Goal: Task Accomplishment & Management: Manage account settings

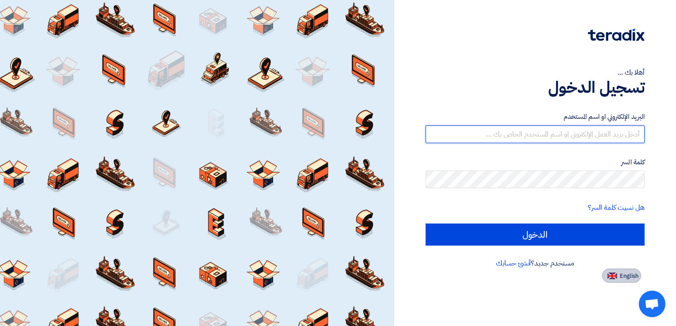
type input "[EMAIL_ADDRESS][DOMAIN_NAME]"
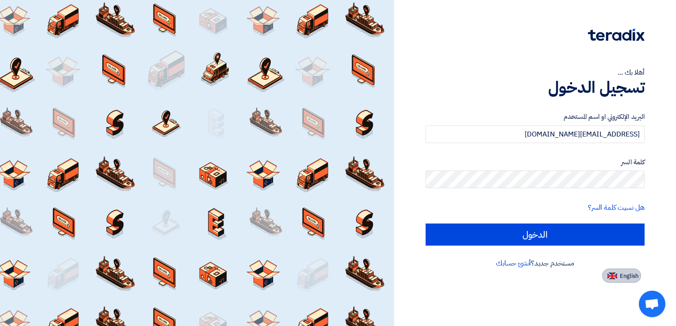
click at [620, 274] on span "English" at bounding box center [628, 276] width 19 height 6
type input "Sign in"
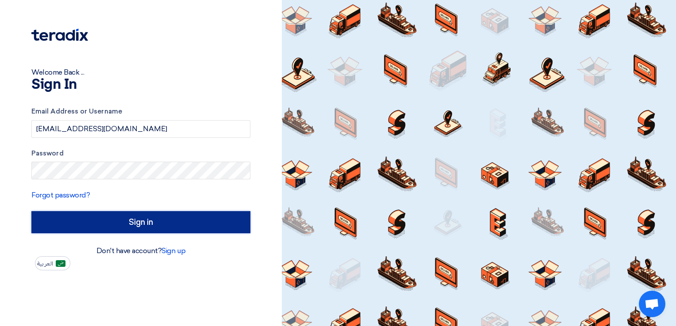
click at [145, 222] on input "Sign in" at bounding box center [140, 222] width 219 height 22
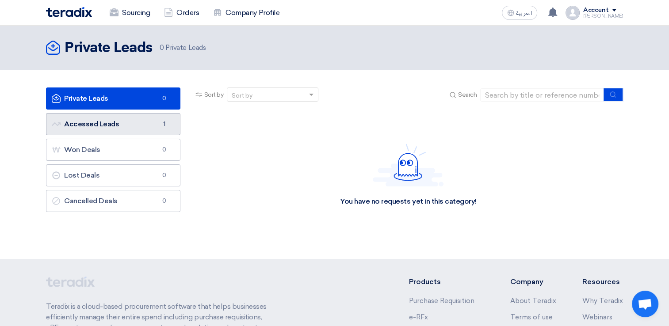
click at [113, 121] on link "Accessed Leads Accessed Leads 1" at bounding box center [113, 124] width 134 height 22
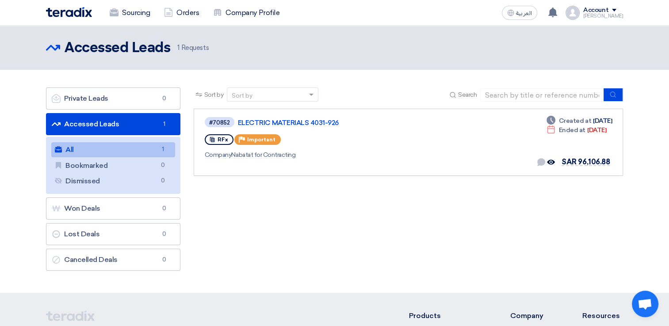
click at [194, 47] on span "1 Requests" at bounding box center [192, 48] width 31 height 10
click at [221, 140] on span "RFx" at bounding box center [223, 140] width 11 height 6
click at [261, 135] on div "Priority Important" at bounding box center [257, 139] width 46 height 11
click at [630, 126] on icon "Dismiss" at bounding box center [633, 127] width 10 height 10
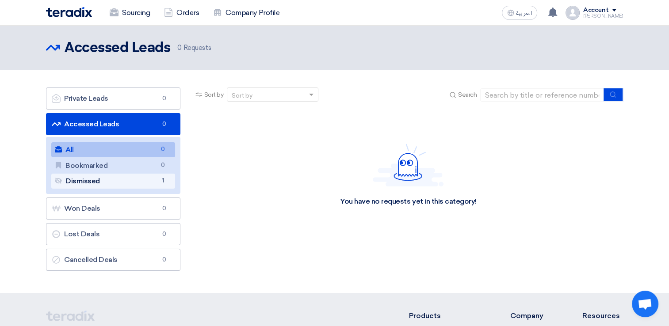
click at [127, 184] on link "Dismissed Dismissed 1" at bounding box center [113, 181] width 124 height 15
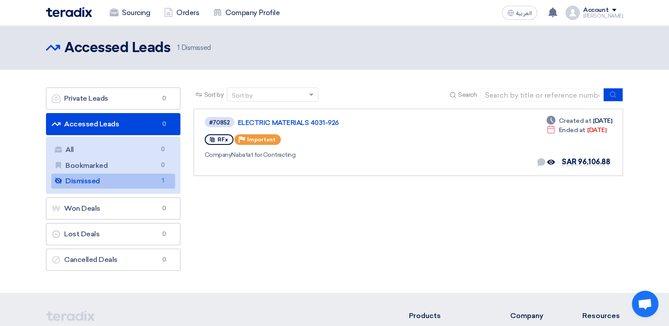
drag, startPoint x: 160, startPoint y: 182, endPoint x: 116, endPoint y: 174, distance: 45.4
click at [116, 174] on link "Dismissed Dismissed 1" at bounding box center [113, 181] width 124 height 15
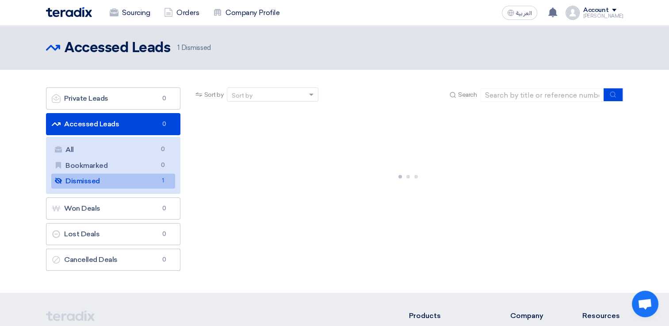
click at [55, 181] on icon "Dismissed" at bounding box center [58, 180] width 7 height 7
click at [61, 181] on use at bounding box center [58, 181] width 7 height 6
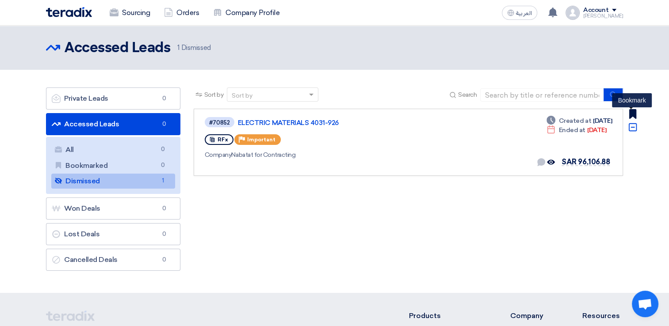
click at [631, 114] on use at bounding box center [632, 114] width 7 height 10
